Goal: Complete application form

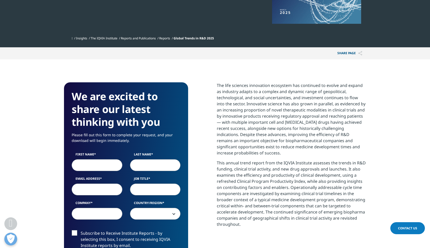
scroll to position [141, 0]
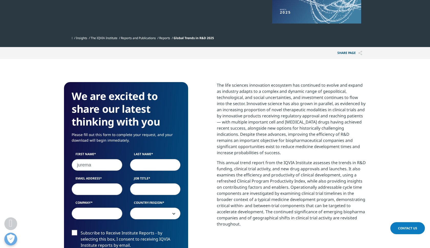
type input "jurema"
type input "[PERSON_NAME]"
type input "[EMAIL_ADDRESS][DOMAIN_NAME]"
type input "T"
type input "Cellera"
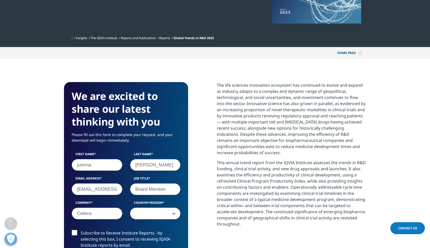
type input "Board Member"
click at [154, 214] on span at bounding box center [155, 214] width 50 height 12
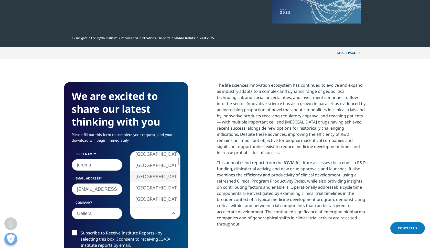
select select "[GEOGRAPHIC_DATA]"
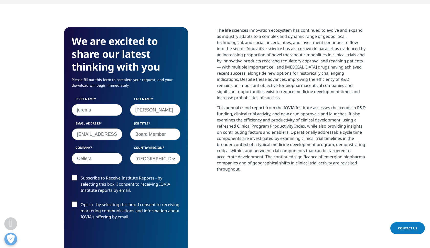
scroll to position [198, 0]
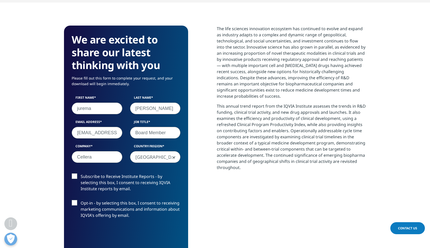
click at [75, 176] on label "Subscribe to Receive Institute Reports - by selecting this box, I consent to re…" at bounding box center [126, 183] width 109 height 21
click at [81, 173] on input "Subscribe to Receive Institute Reports - by selecting this box, I consent to re…" at bounding box center [81, 173] width 0 height 0
click at [73, 202] on label "Opt-in - by selecting this box, I consent to receiving marketing communications…" at bounding box center [126, 210] width 109 height 21
click at [81, 200] on input "Opt-in - by selecting this box, I consent to receiving marketing communications…" at bounding box center [81, 200] width 0 height 0
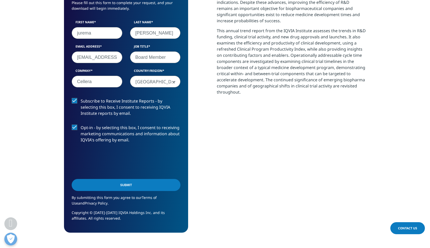
scroll to position [274, 0]
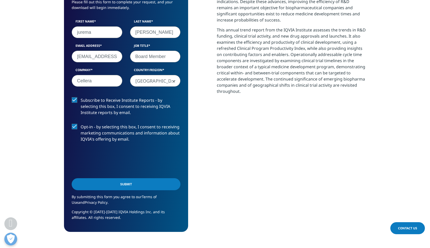
click at [75, 126] on label "Opt-in - by selecting this box, I consent to receiving marketing communications…" at bounding box center [126, 134] width 109 height 21
click at [81, 124] on input "Opt-in - by selecting this box, I consent to receiving marketing communications…" at bounding box center [81, 124] width 0 height 0
click at [129, 186] on input "Submit" at bounding box center [126, 184] width 109 height 12
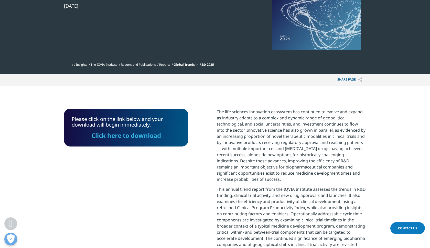
scroll to position [95, 0]
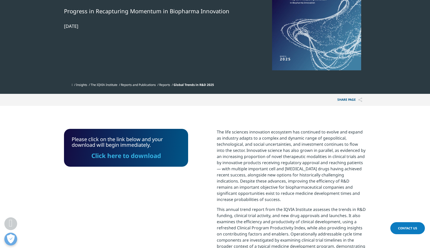
click at [149, 156] on link "Click here to download" at bounding box center [126, 155] width 70 height 8
